Goal: Information Seeking & Learning: Check status

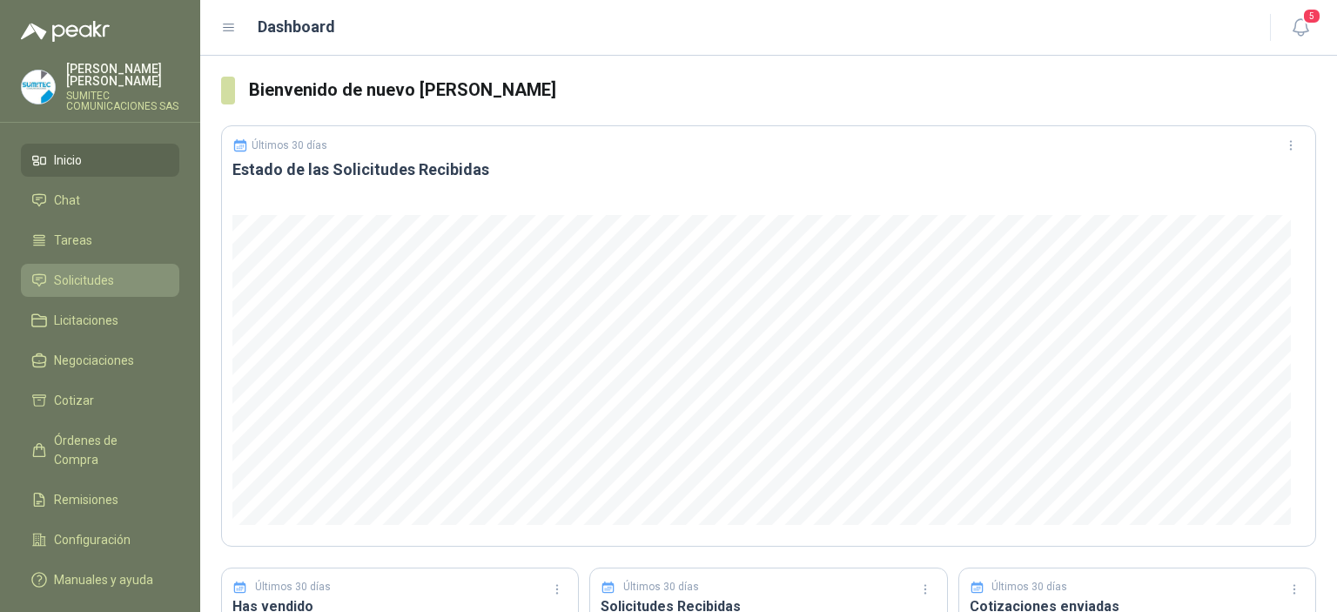
click at [84, 290] on span "Solicitudes" at bounding box center [84, 280] width 60 height 19
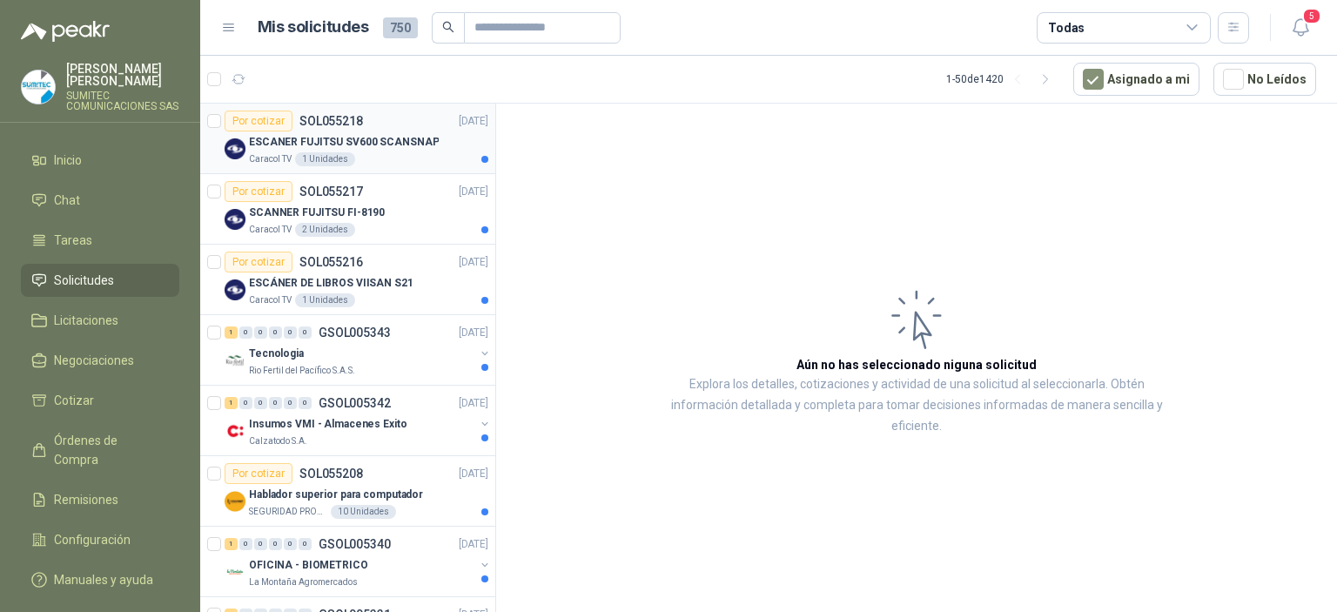
click at [378, 149] on p "ESCANER FUJITSU SV600 SCANSNAP" at bounding box center [344, 142] width 190 height 17
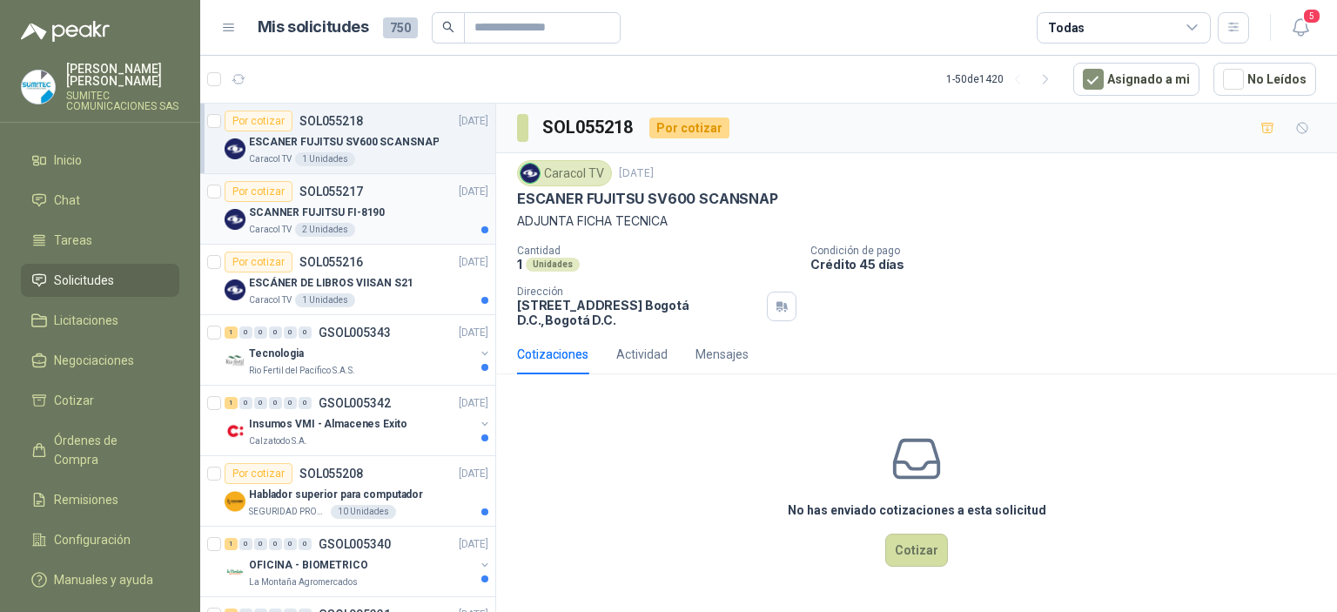
click at [367, 219] on p "SCANNER FUJITSU FI-8190" at bounding box center [317, 213] width 136 height 17
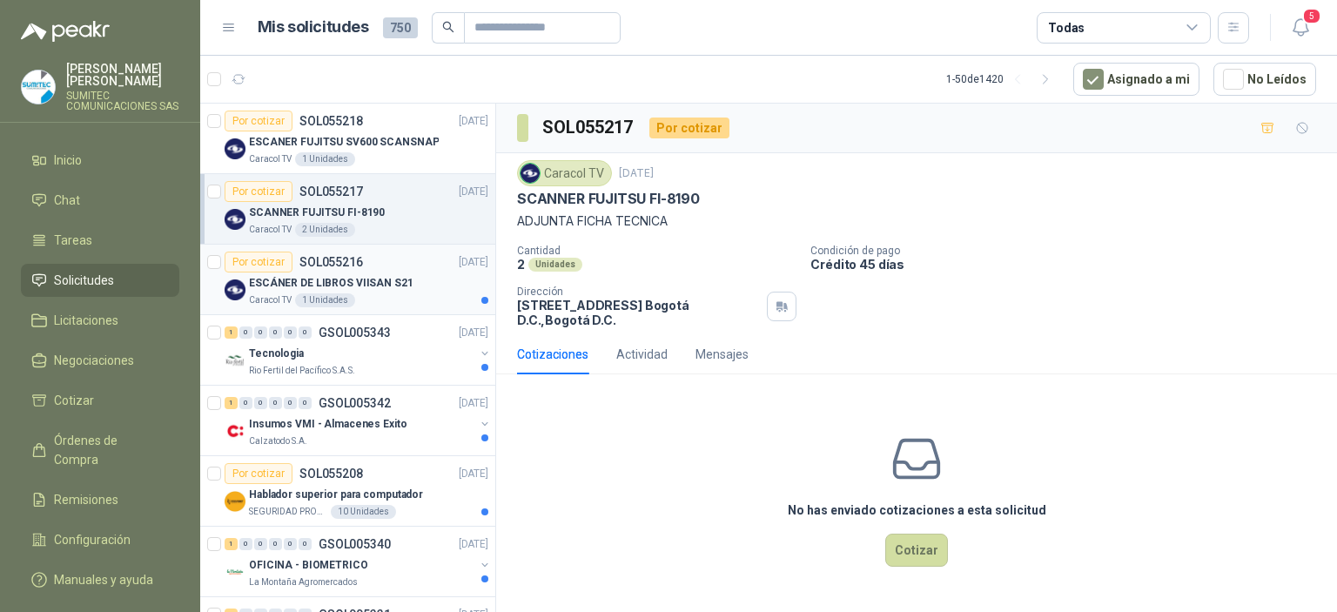
click at [395, 296] on div "Caracol TV 1 Unidades" at bounding box center [368, 300] width 239 height 14
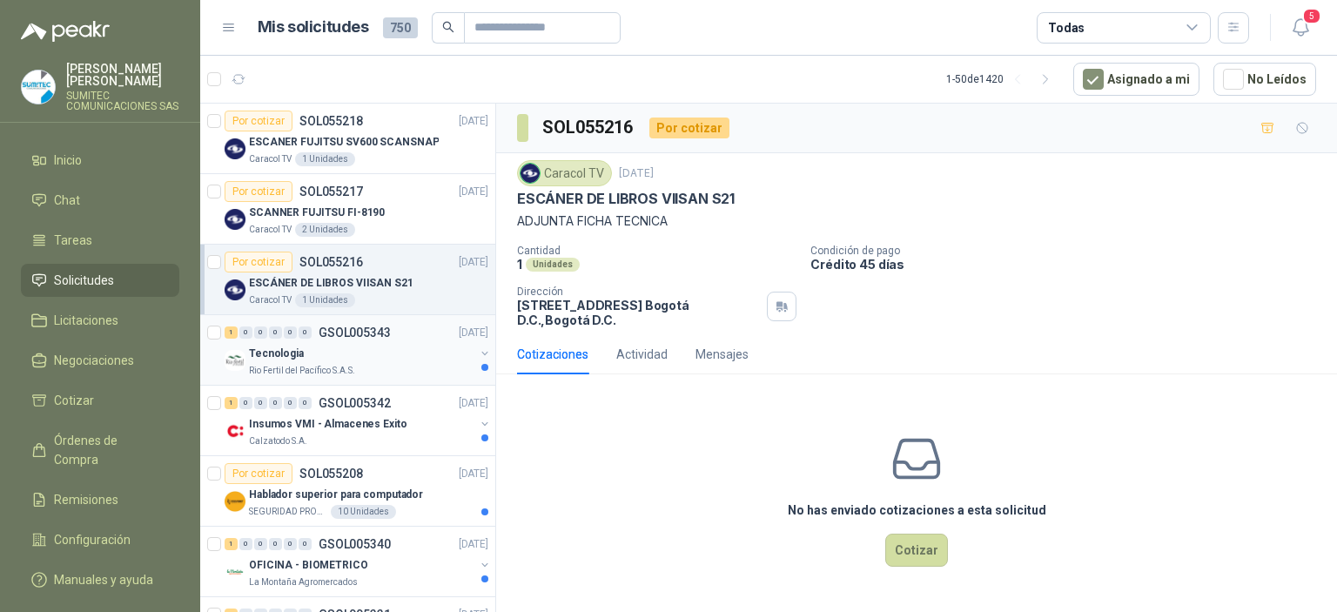
click at [399, 350] on div "Tecnologia" at bounding box center [362, 353] width 226 height 21
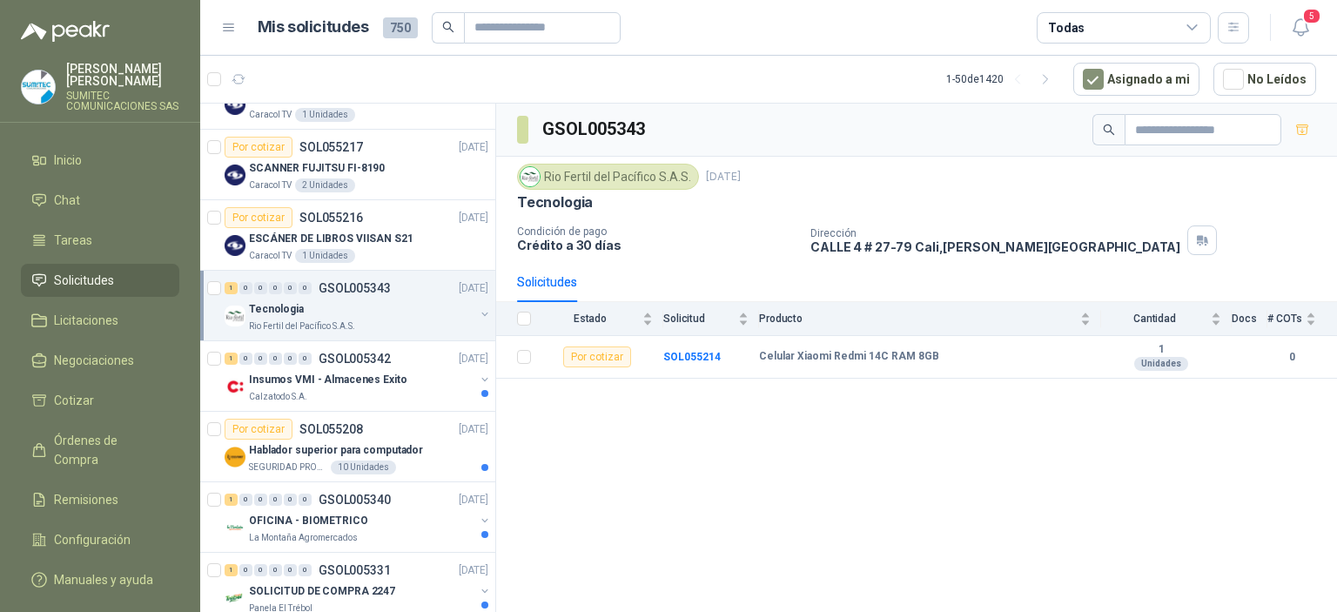
scroll to position [123, 0]
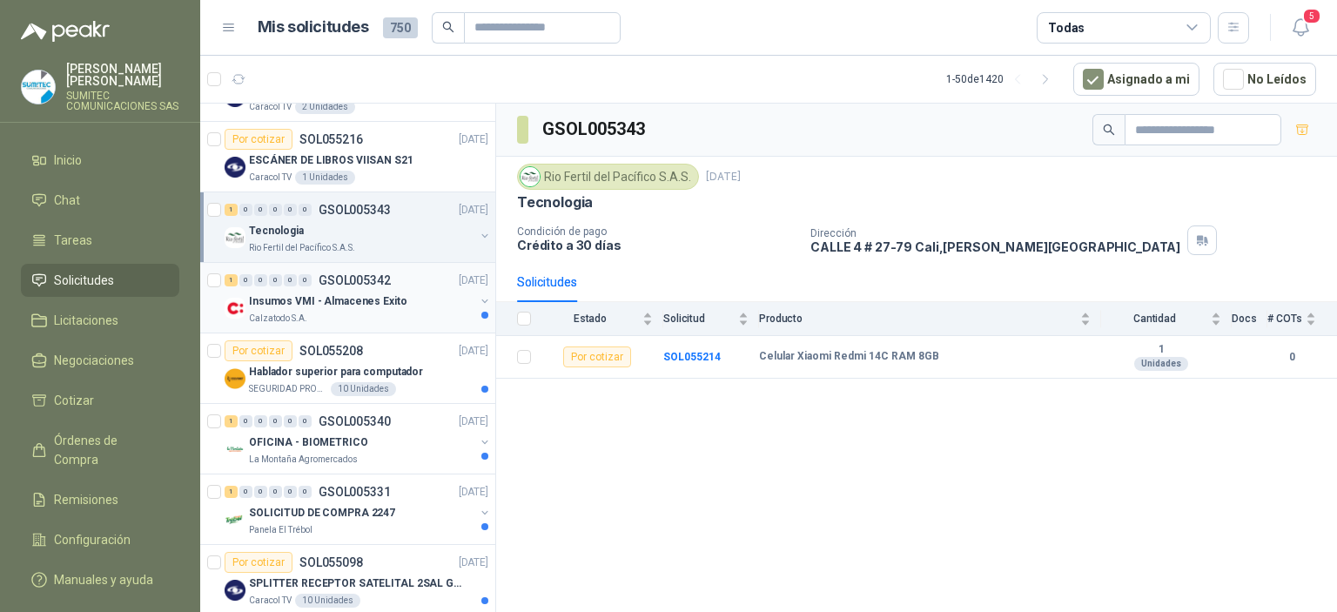
click at [327, 302] on p "Insumos VMI - Almacenes Exito" at bounding box center [328, 301] width 158 height 17
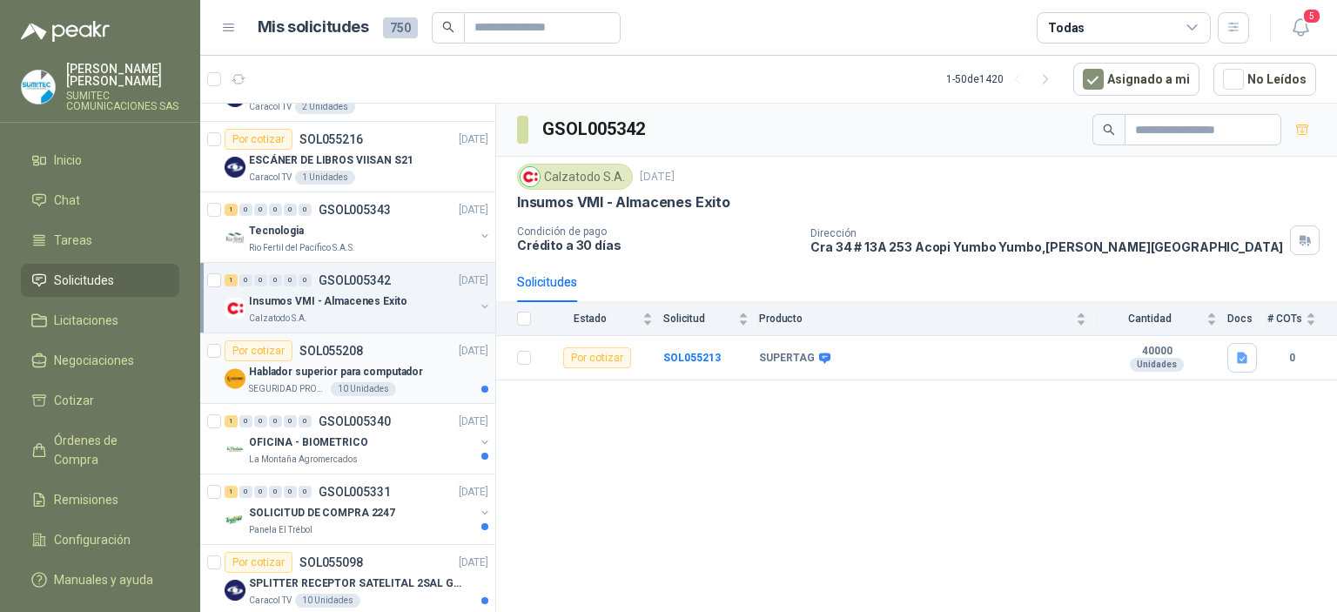
click at [407, 368] on p "Hablador superior para computador" at bounding box center [336, 372] width 174 height 17
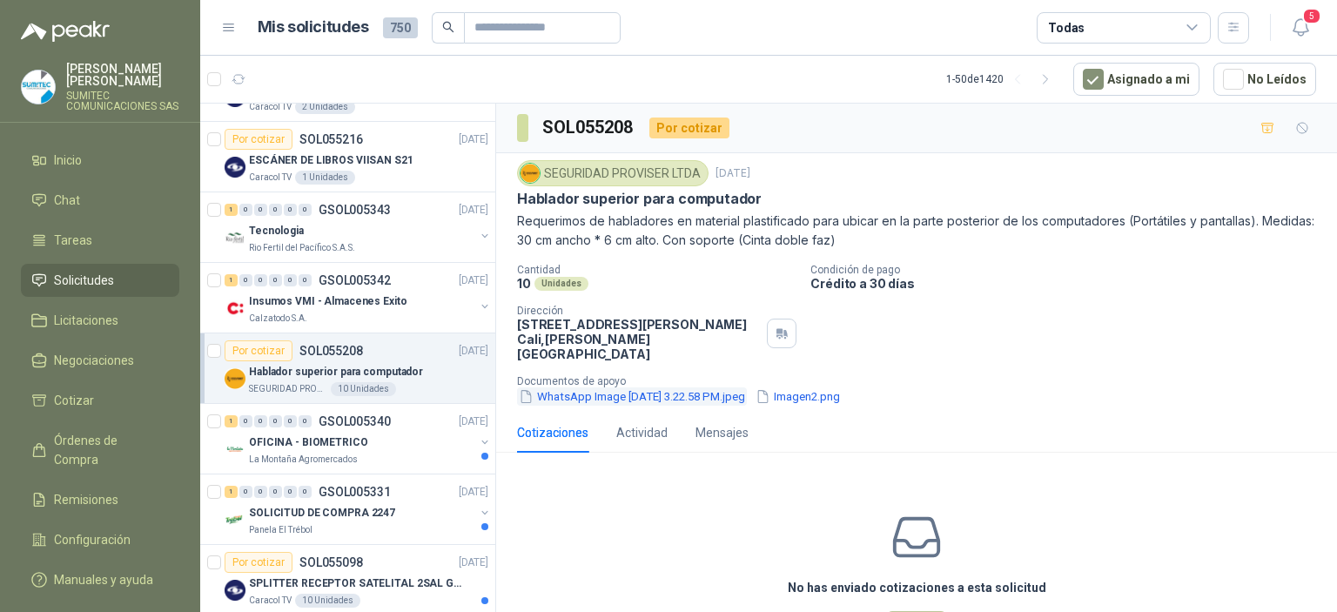
click at [603, 387] on button "WhatsApp Image [DATE] 3.22.58 PM.jpeg" at bounding box center [632, 396] width 230 height 18
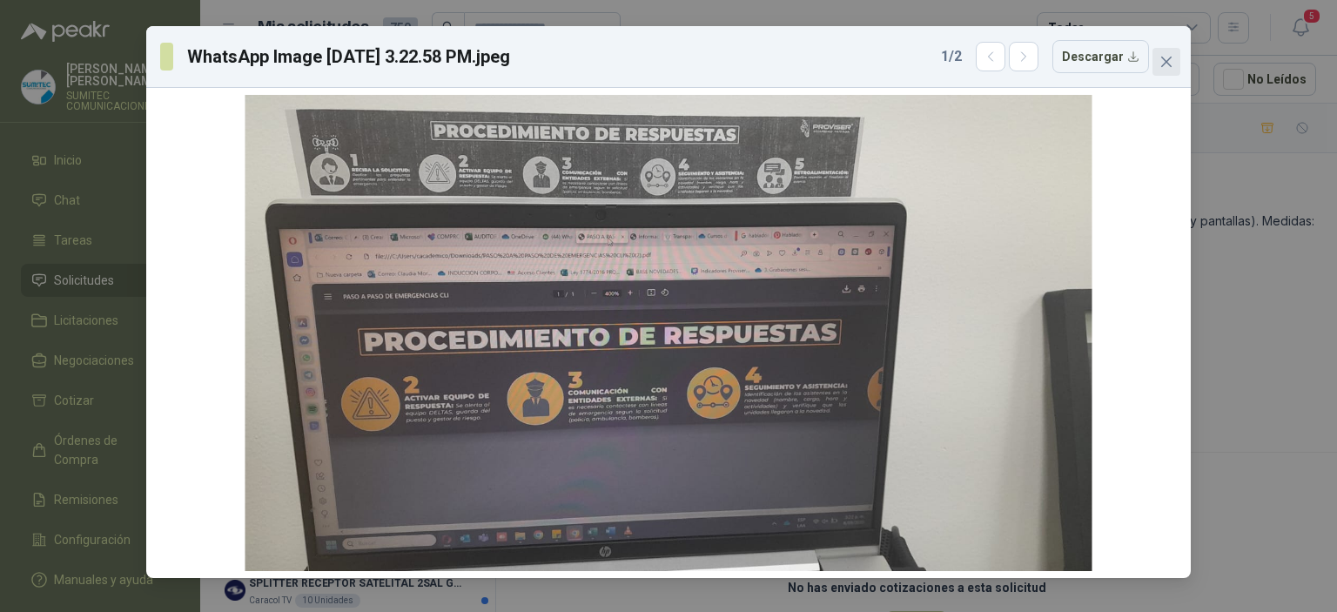
click at [1172, 59] on icon "close" at bounding box center [1167, 62] width 14 height 14
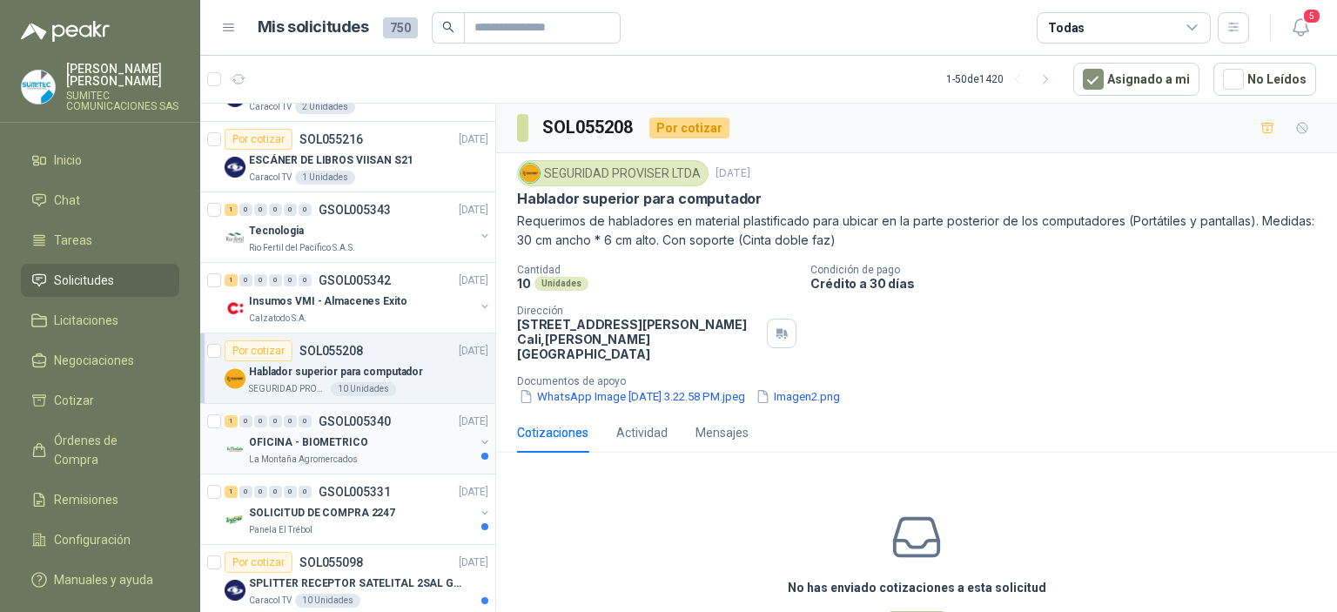
click at [394, 427] on div "1 0 0 0 0 0 GSOL005340 [DATE]" at bounding box center [358, 421] width 267 height 21
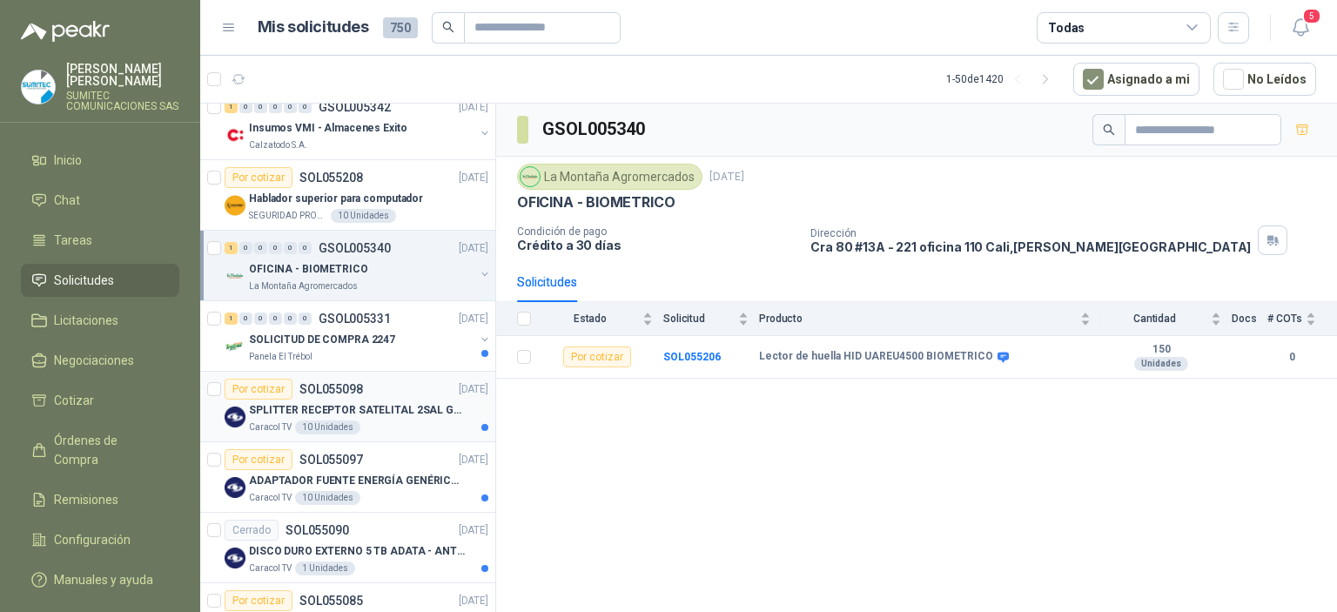
scroll to position [297, 0]
click at [396, 337] on div "SOLICITUD DE COMPRA 2247" at bounding box center [362, 338] width 226 height 21
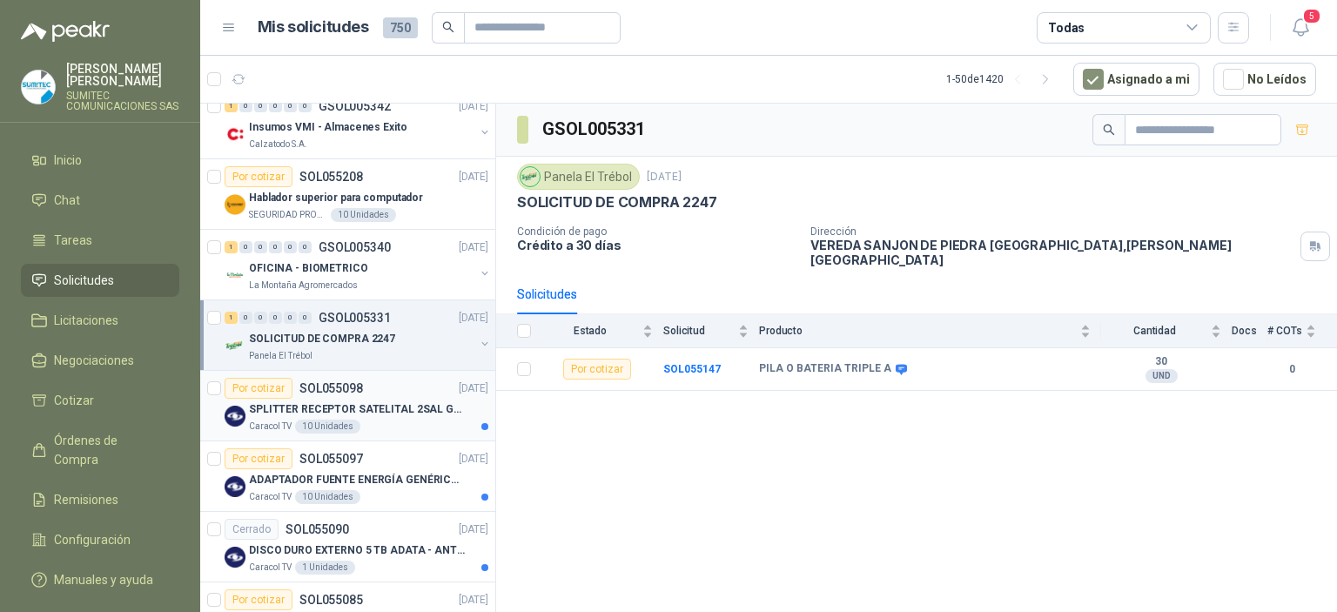
click at [378, 394] on div "Por cotizar SOL055098 [DATE]" at bounding box center [357, 388] width 264 height 21
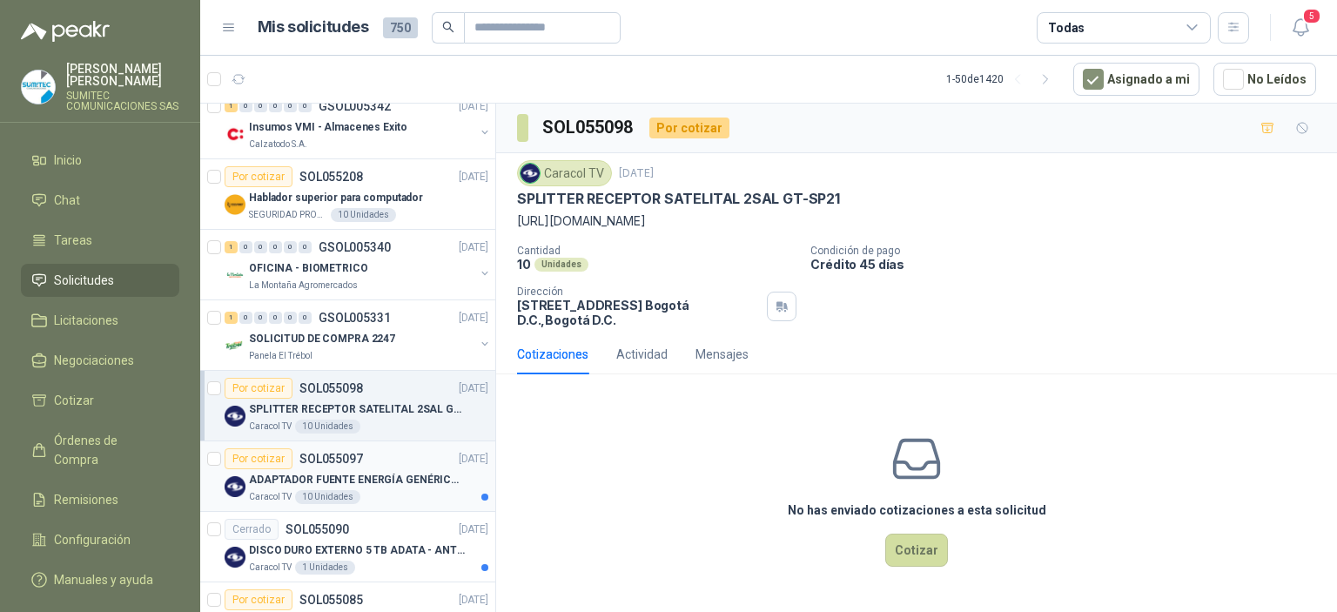
click at [380, 456] on div "Por cotizar SOL055097 [DATE]" at bounding box center [357, 458] width 264 height 21
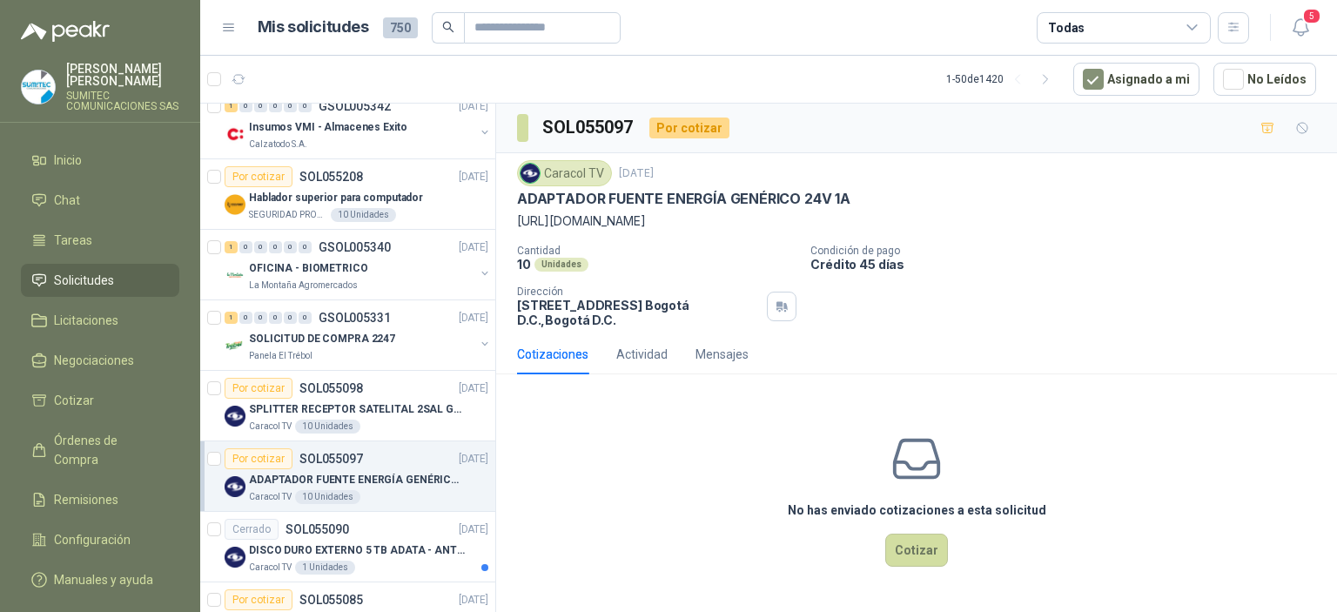
drag, startPoint x: 682, startPoint y: 221, endPoint x: 519, endPoint y: 224, distance: 162.8
click at [519, 224] on p "[URL][DOMAIN_NAME]" at bounding box center [916, 221] width 799 height 19
copy p "[URL][DOMAIN_NAME]"
click at [394, 542] on p "DISCO DURO EXTERNO 5 TB ADATA - ANTIGOLPES" at bounding box center [357, 550] width 217 height 17
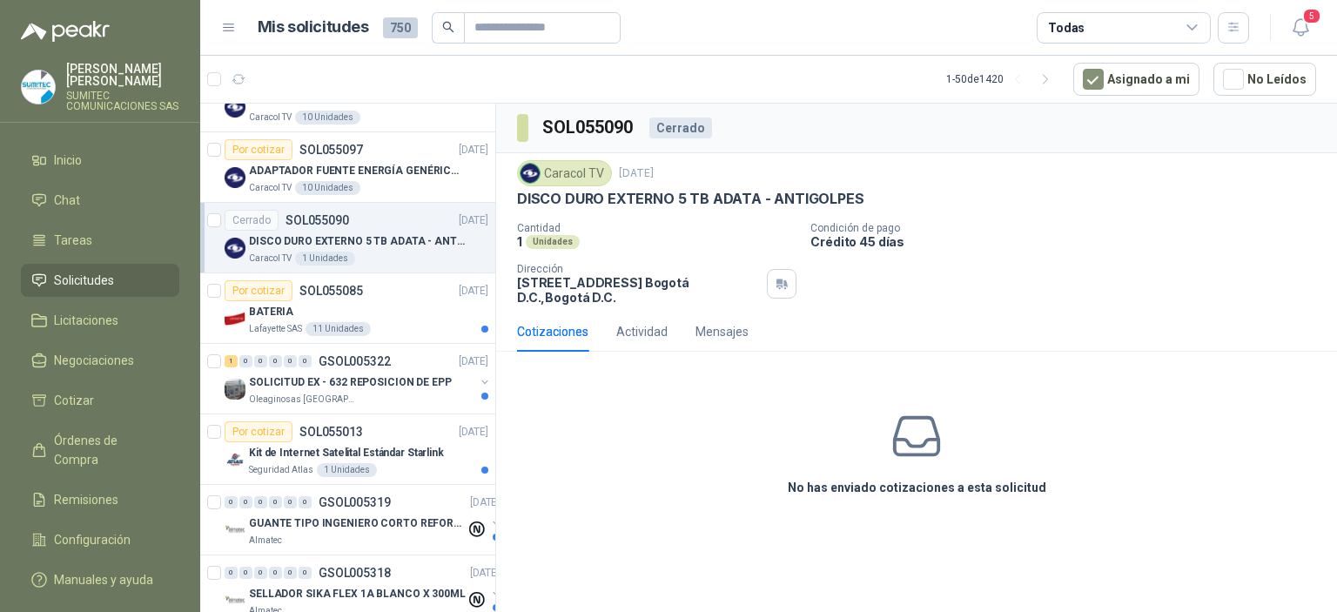
scroll to position [621, 0]
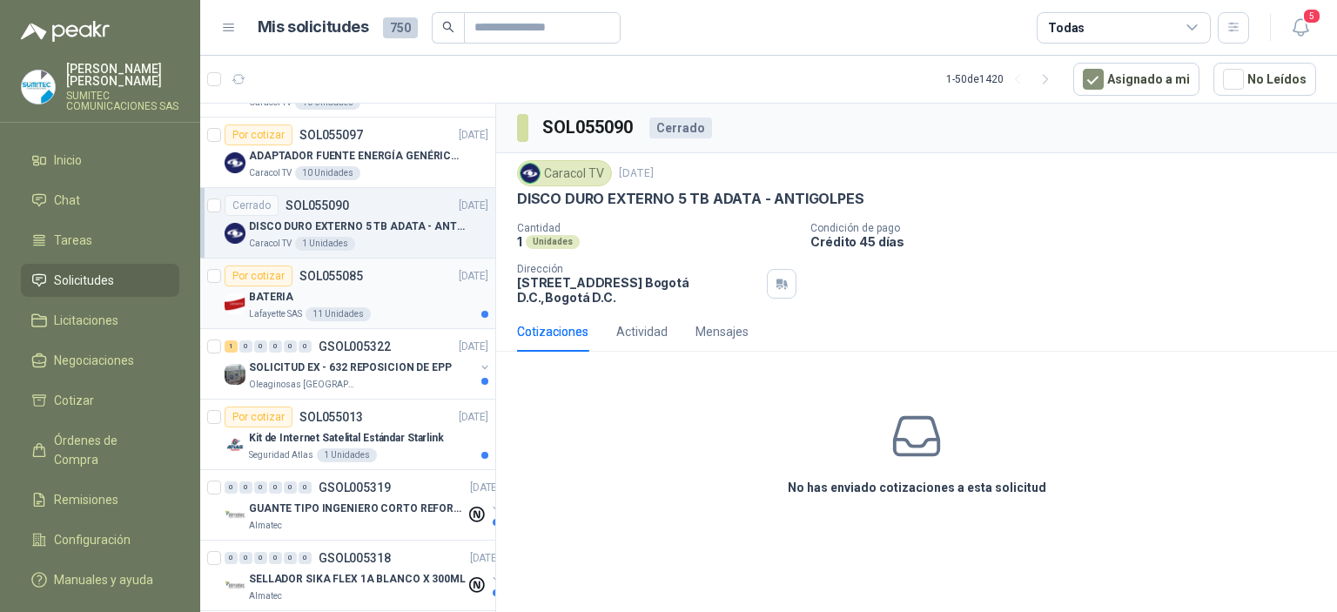
click at [413, 293] on div "BATERIA" at bounding box center [368, 296] width 239 height 21
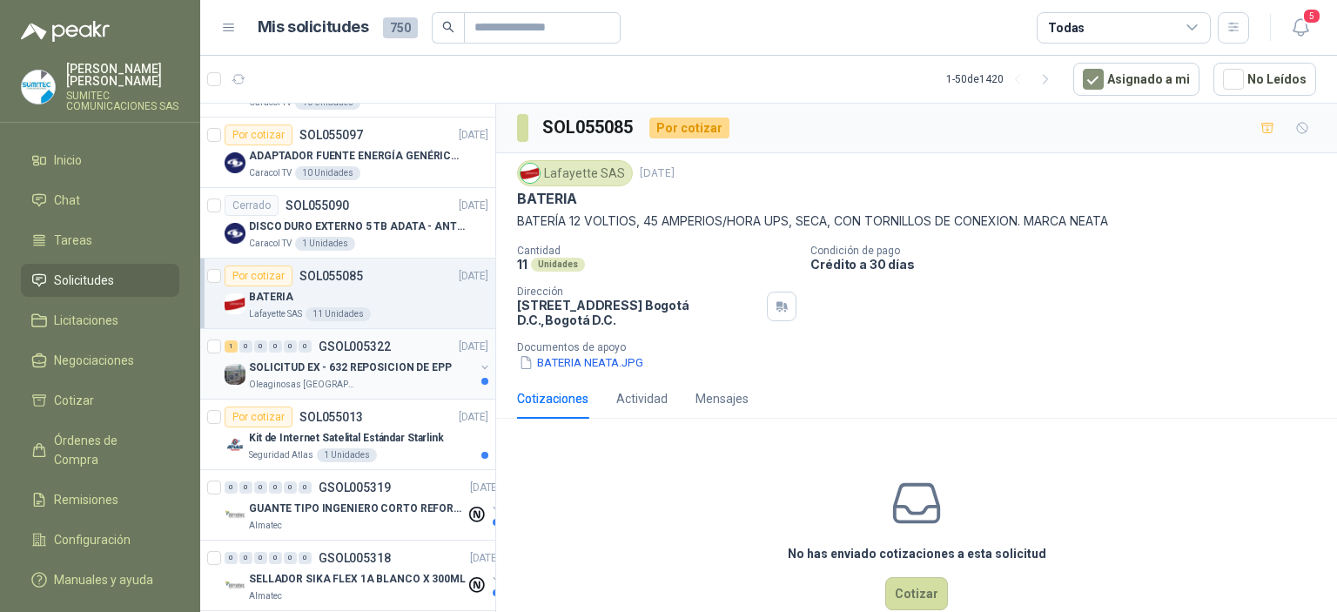
click at [378, 367] on p "SOLICITUD EX - 632 REPOSICION DE EPP" at bounding box center [350, 368] width 203 height 17
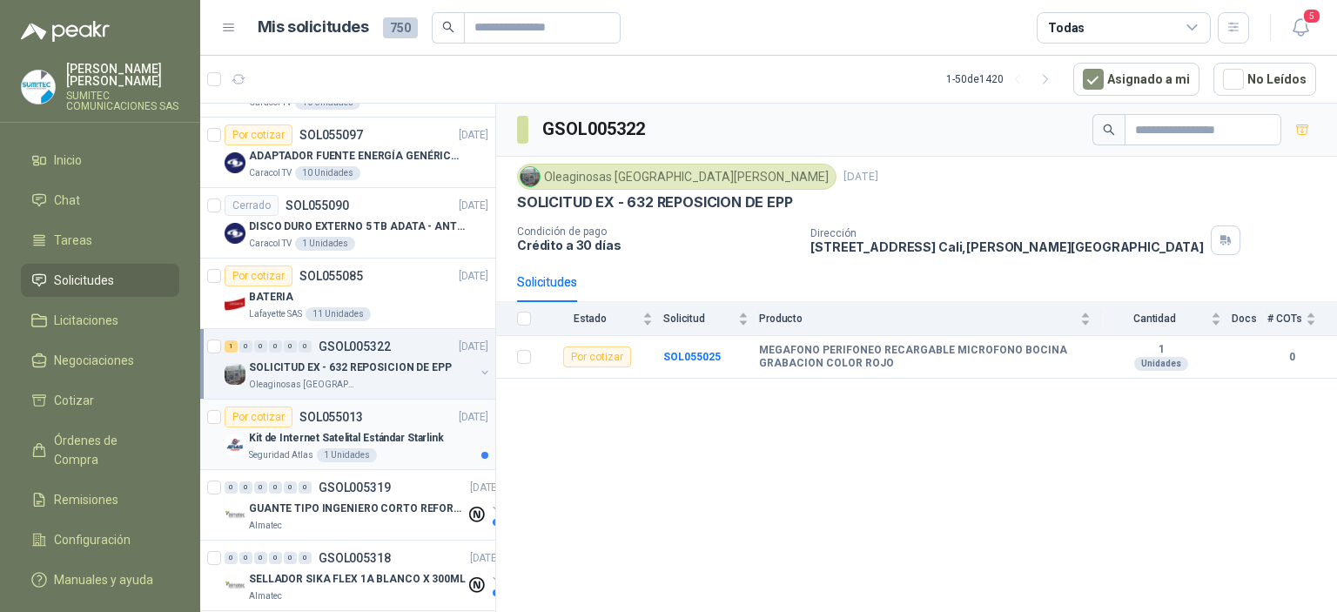
click at [387, 430] on p "Kit de Internet Satelital Estándar Starlink" at bounding box center [346, 438] width 195 height 17
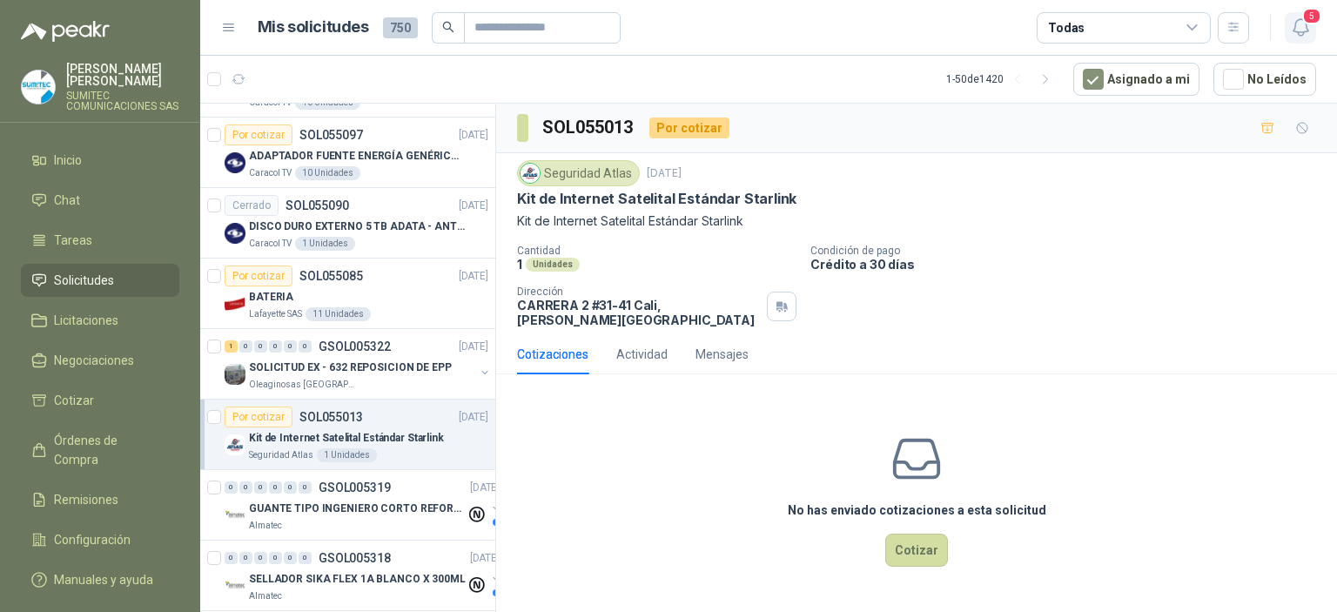
click at [1299, 29] on icon "button" at bounding box center [1301, 28] width 22 height 22
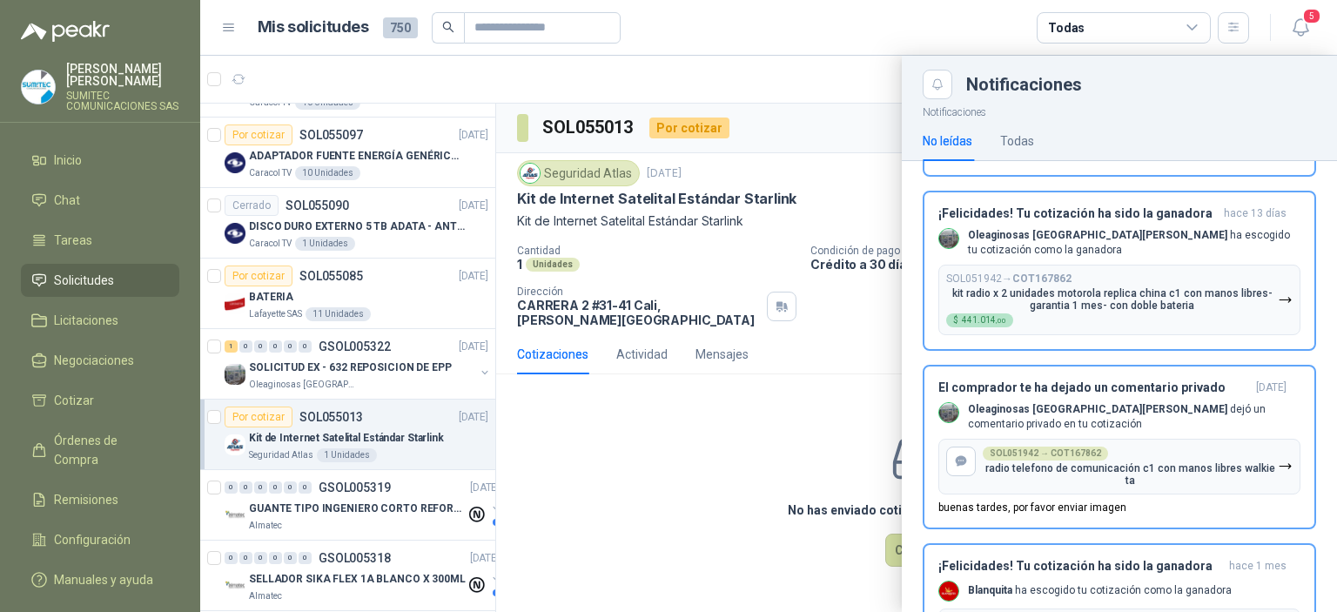
scroll to position [251, 0]
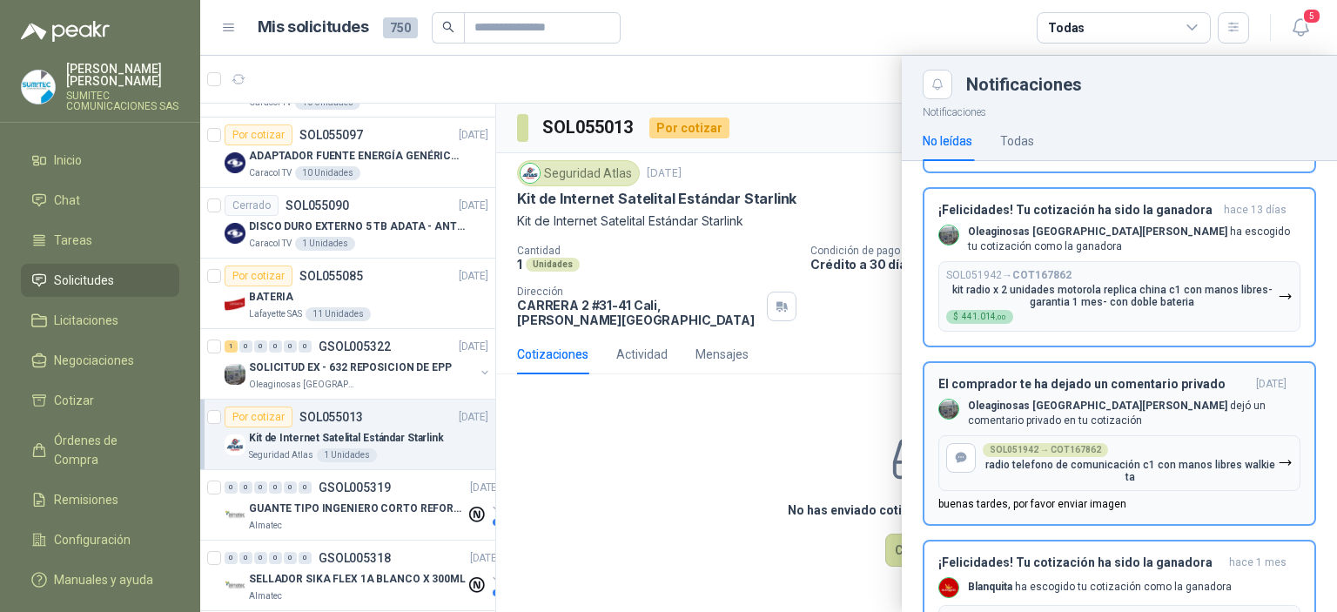
click at [1095, 428] on p "Oleaginosas San [PERSON_NAME] dejó un comentario privado en tu cotización" at bounding box center [1134, 414] width 333 height 30
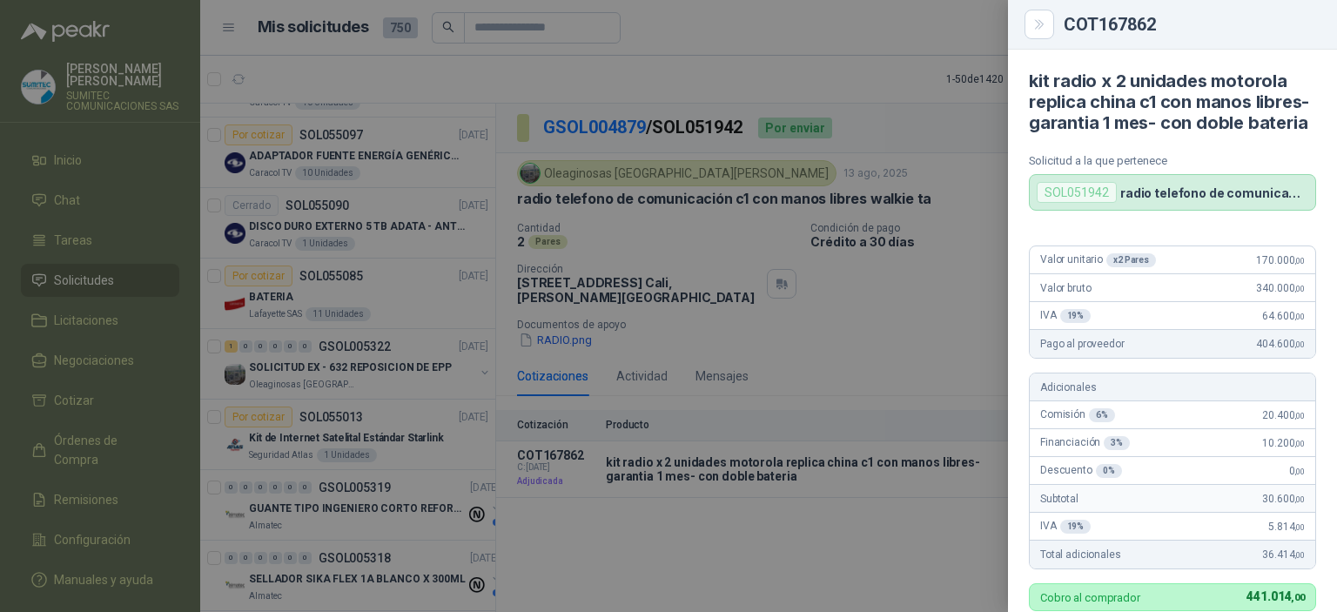
scroll to position [559, 0]
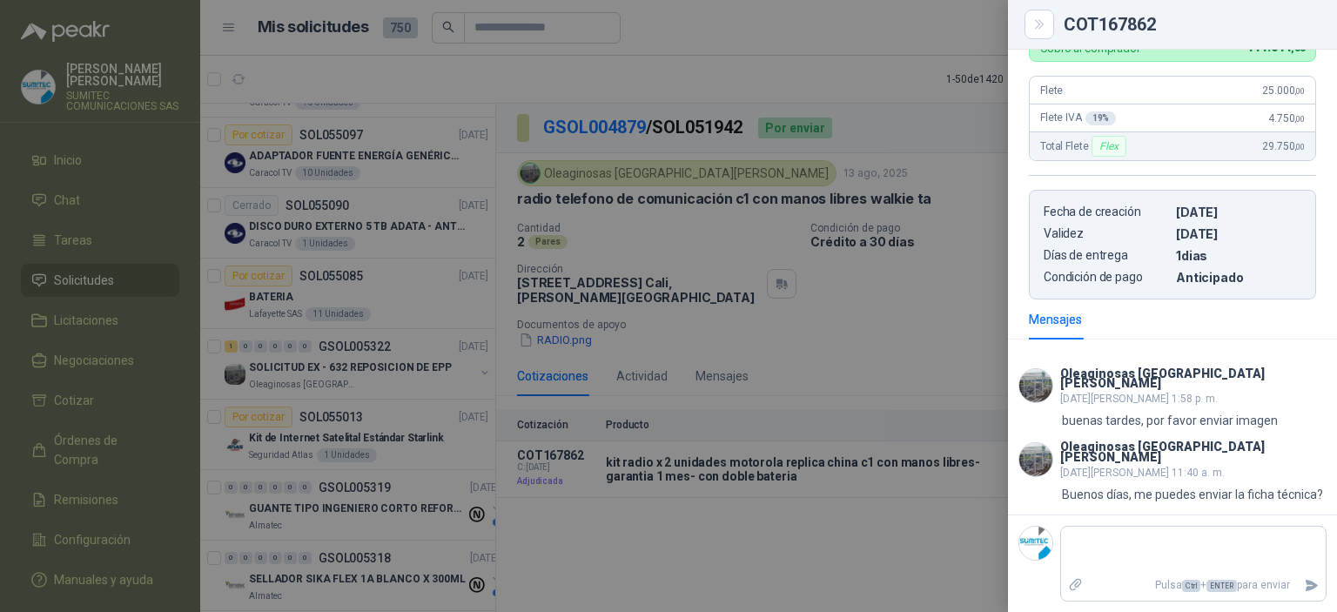
click at [848, 539] on div at bounding box center [668, 306] width 1337 height 612
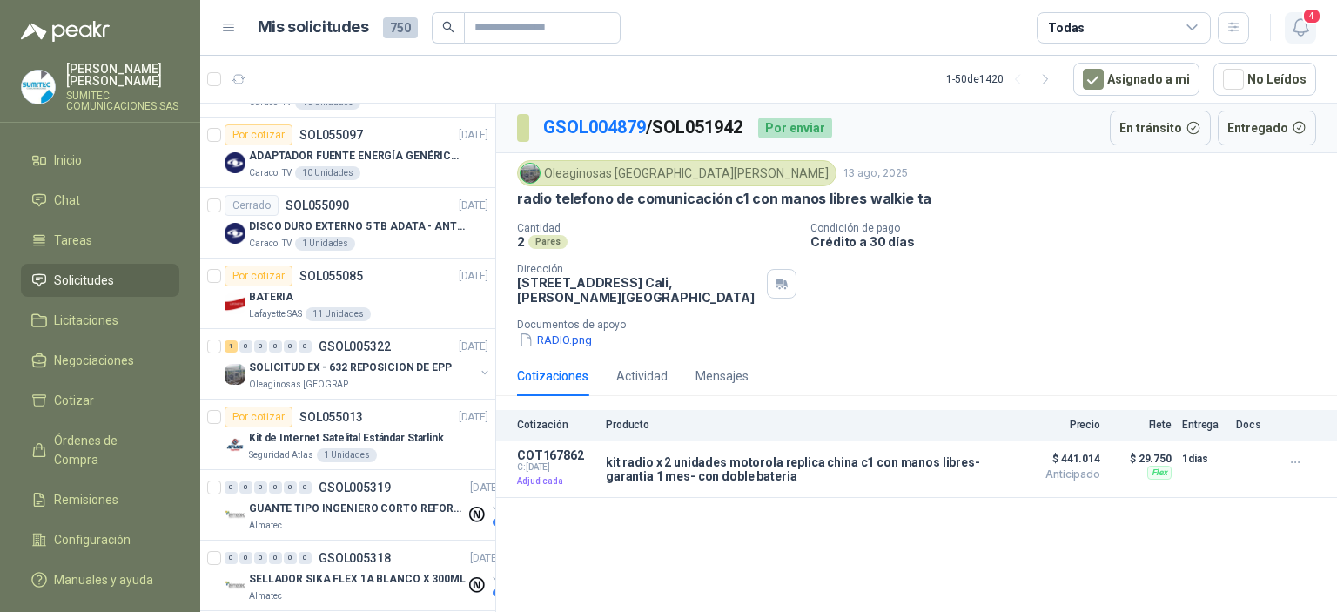
click at [1299, 21] on icon "button" at bounding box center [1301, 28] width 22 height 22
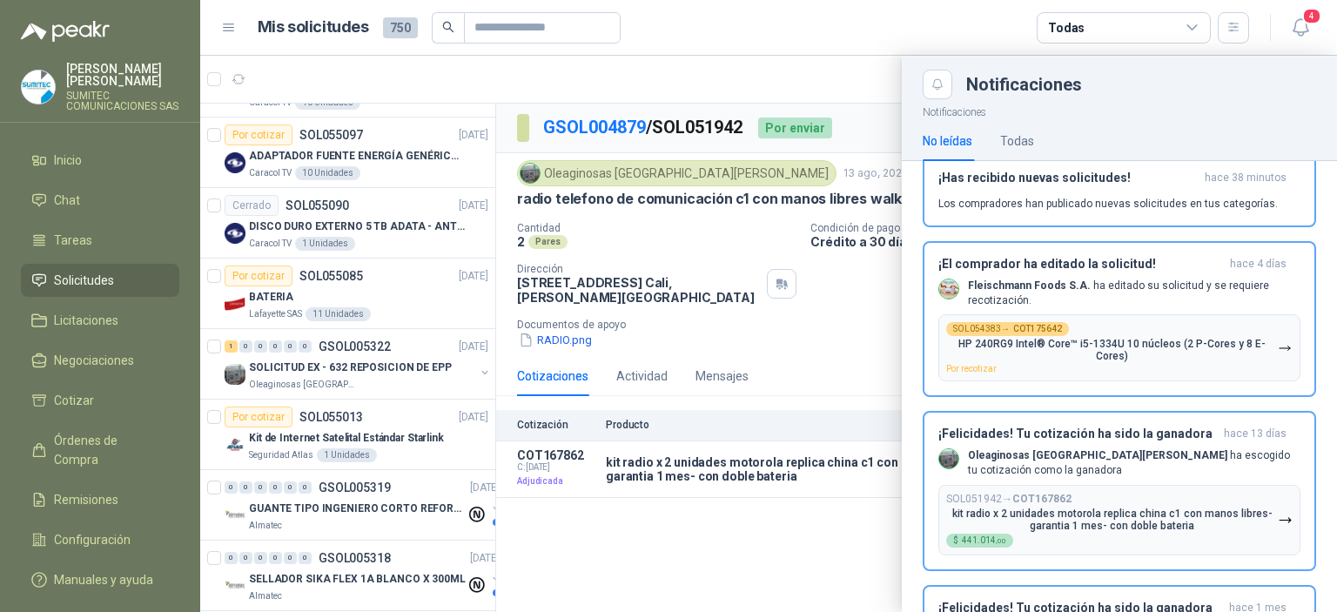
scroll to position [0, 0]
